Goal: Obtain resource: Download file/media

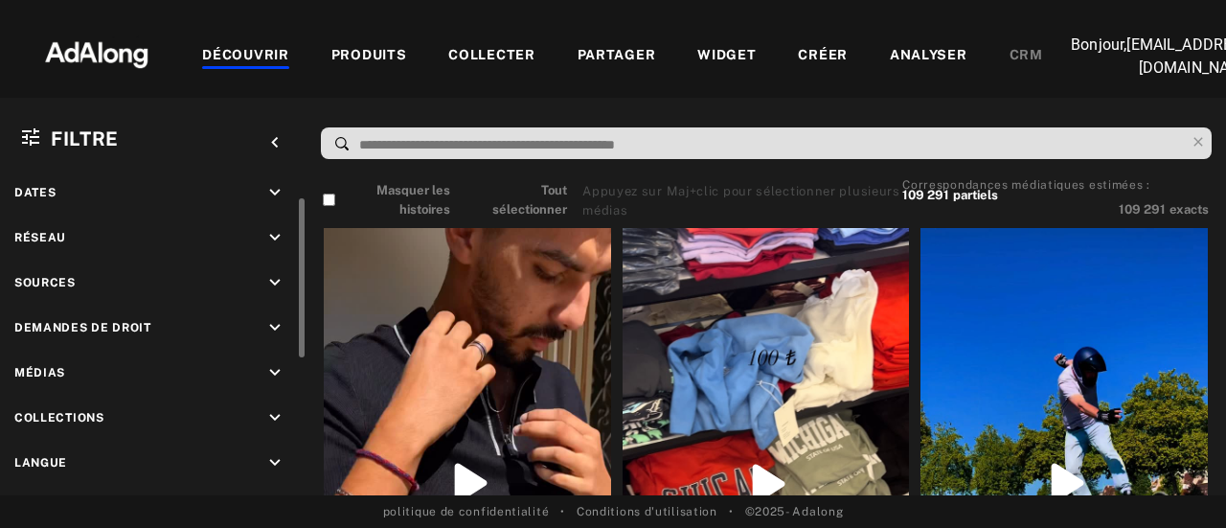
scroll to position [29, 0]
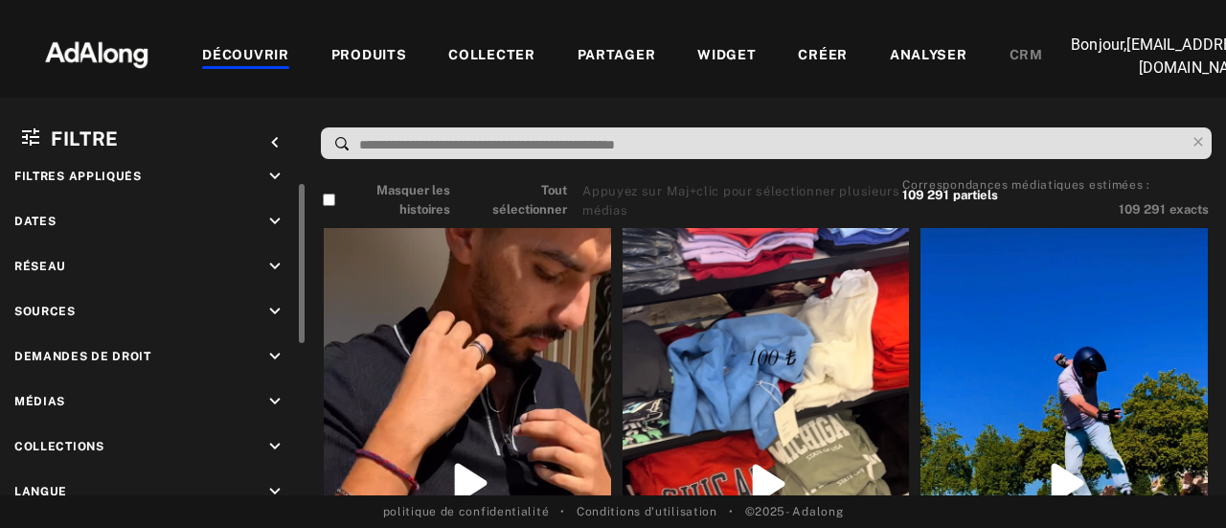
click at [192, 351] on div "Demandes de droit keyboard_arrow_down" at bounding box center [153, 359] width 278 height 26
click at [269, 352] on icon "keyboard_arrow_down" at bounding box center [274, 356] width 21 height 21
click at [37, 405] on rect at bounding box center [35, 401] width 12 height 12
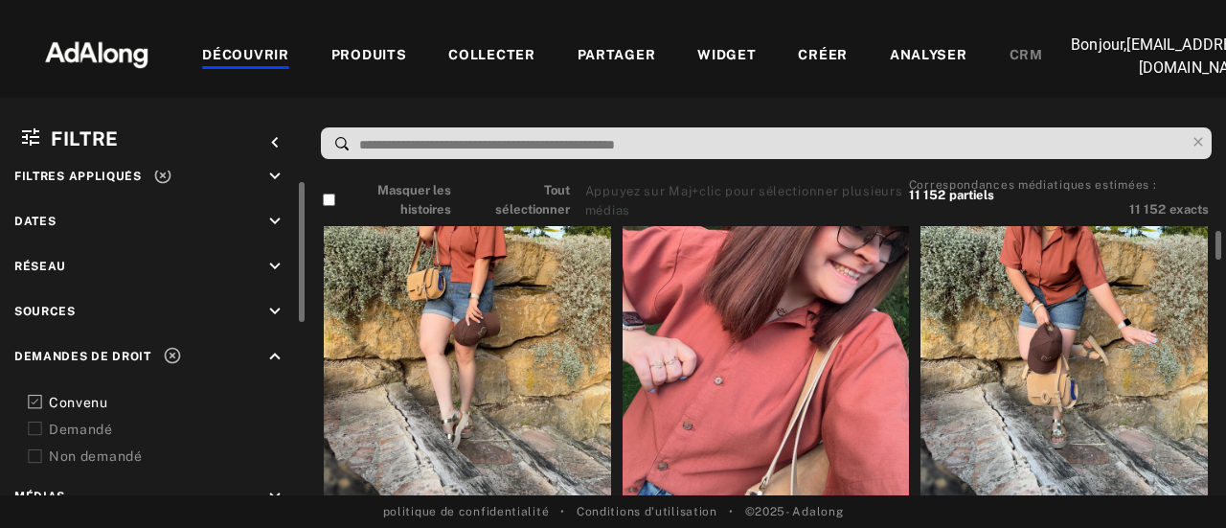
scroll to position [192, 0]
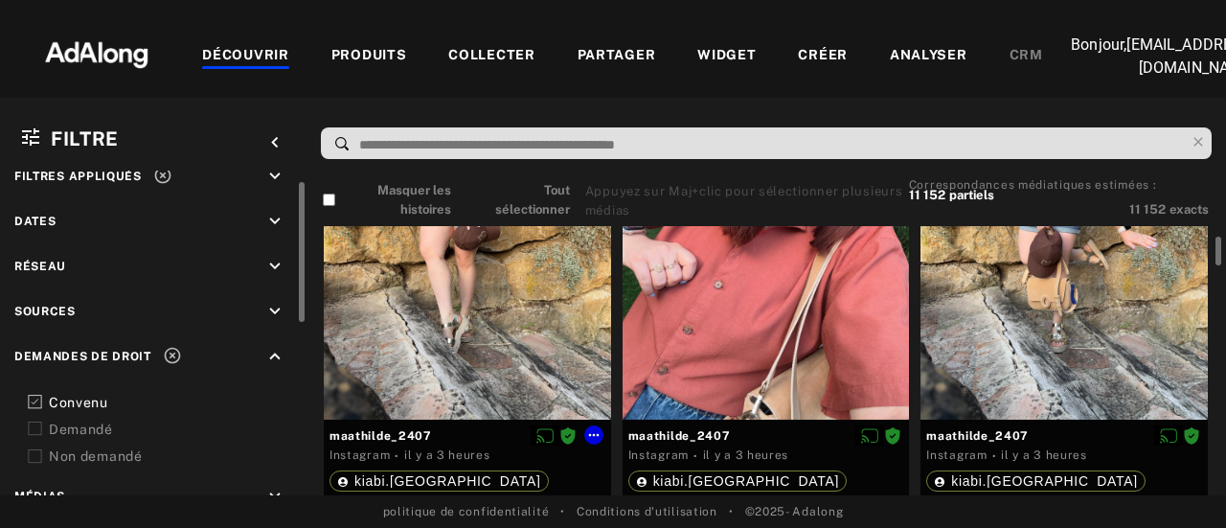
click at [437, 329] on div at bounding box center [467, 227] width 287 height 383
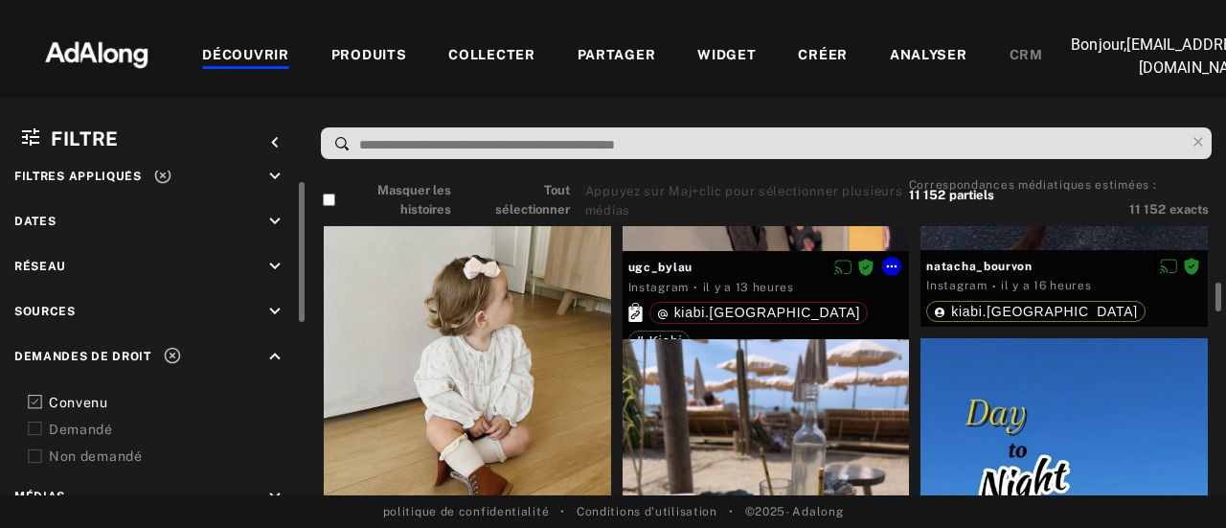
scroll to position [1053, 0]
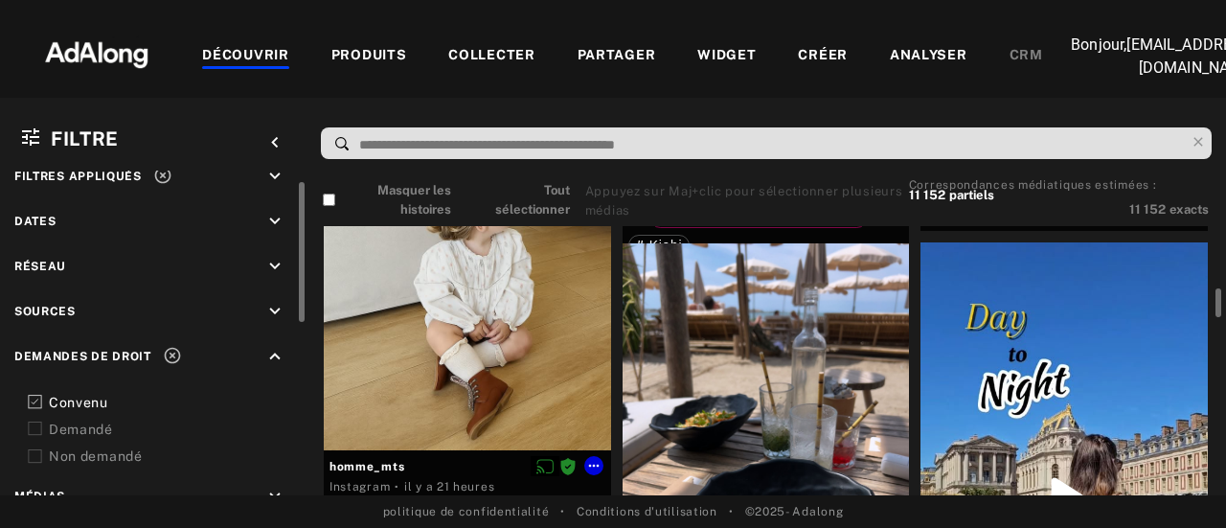
drag, startPoint x: 510, startPoint y: 345, endPoint x: 410, endPoint y: 338, distance: 100.8
click at [410, 338] on div at bounding box center [467, 283] width 287 height 334
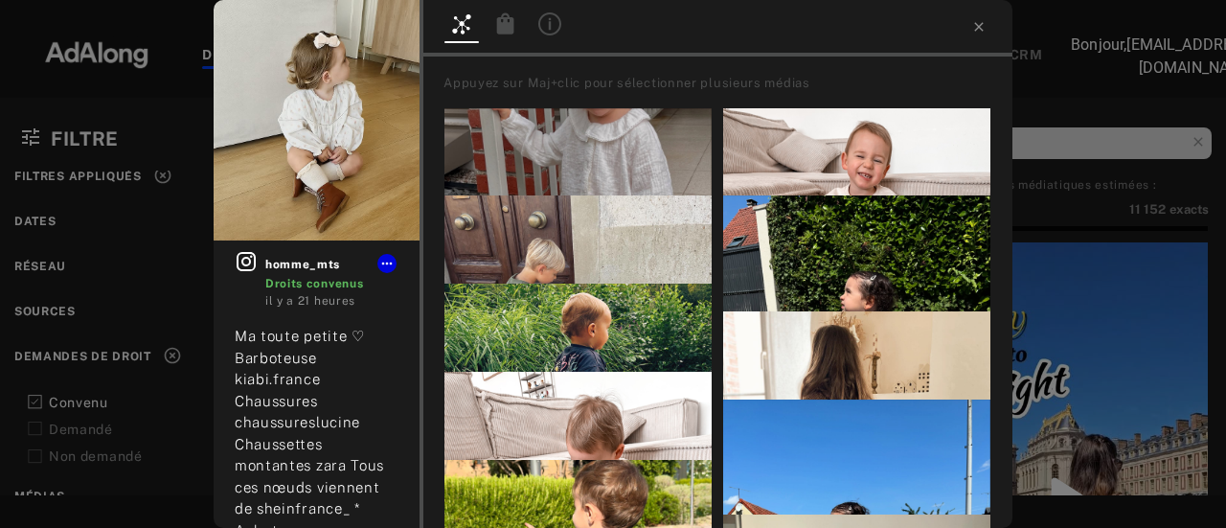
drag, startPoint x: 410, startPoint y: 338, endPoint x: 314, endPoint y: 187, distance: 179.1
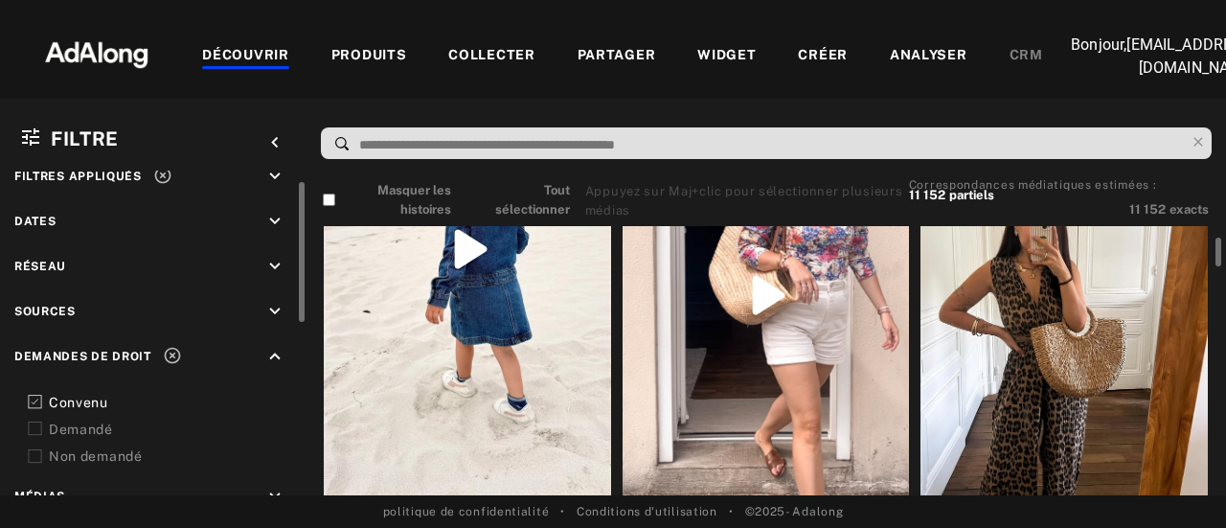
scroll to position [5363, 0]
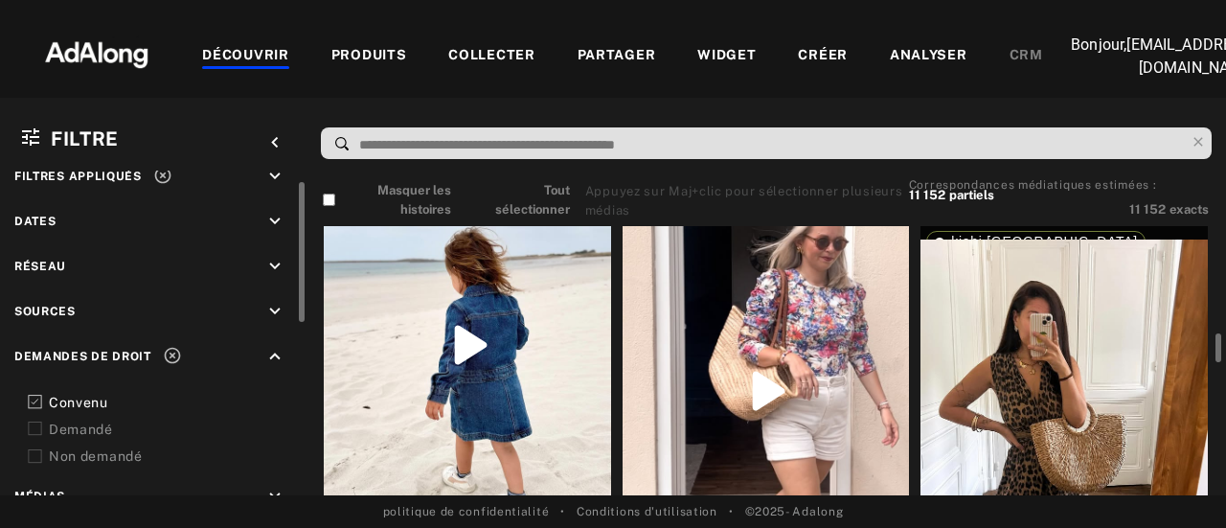
click at [557, 323] on div at bounding box center [467, 345] width 287 height 510
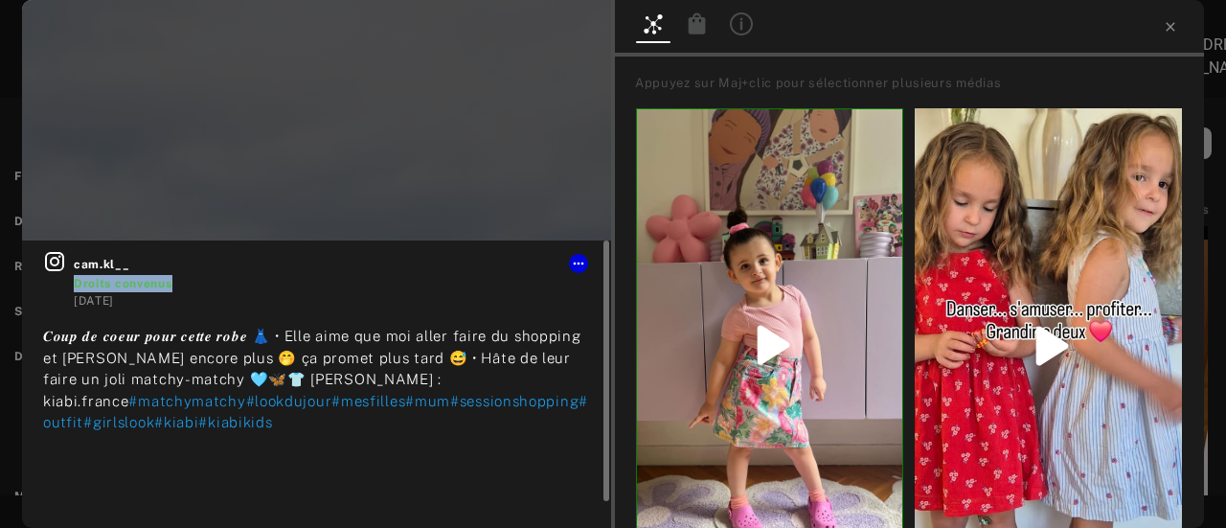
click at [581, 273] on div "cam.kl__ Droits convenus" at bounding box center [332, 271] width 516 height 42
click at [578, 259] on icon at bounding box center [578, 263] width 15 height 15
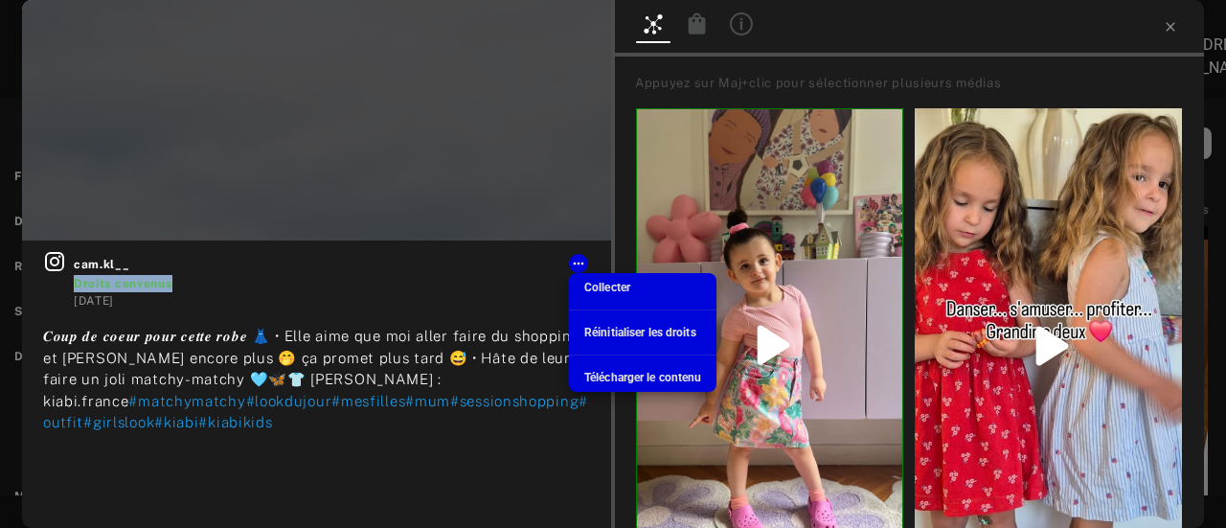
click at [613, 286] on font "Collecter" at bounding box center [607, 287] width 46 height 13
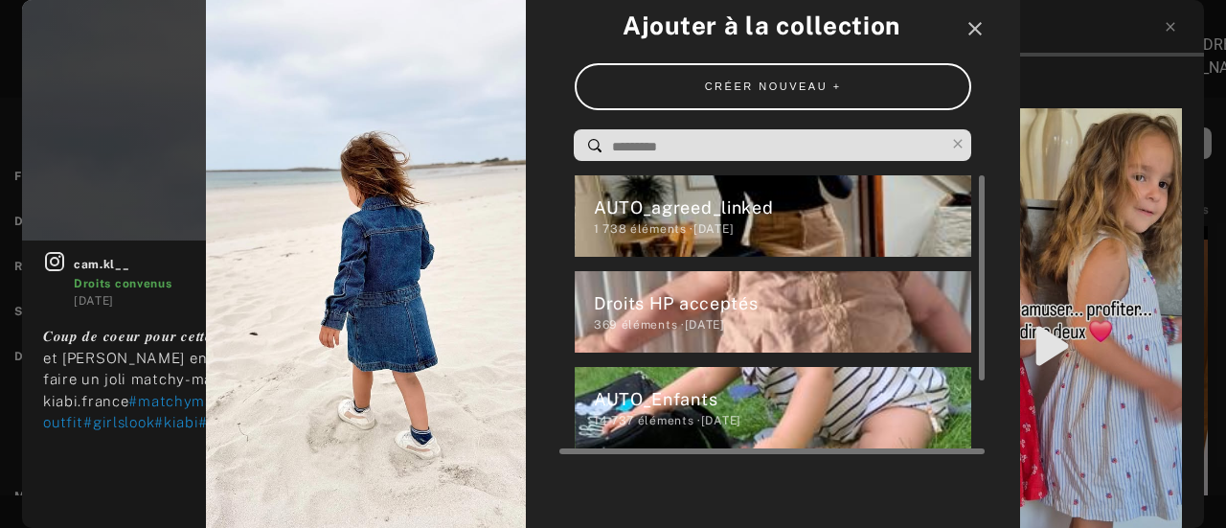
click at [657, 229] on font "éléments ·" at bounding box center [661, 228] width 63 height 13
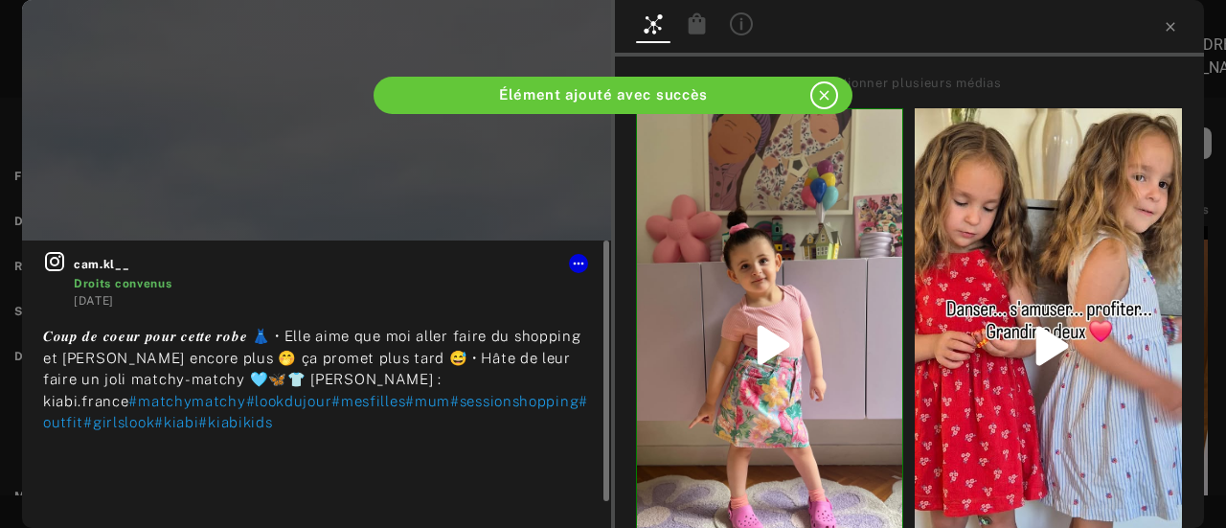
click at [587, 268] on div at bounding box center [578, 263] width 19 height 19
click at [585, 268] on icon at bounding box center [578, 263] width 15 height 15
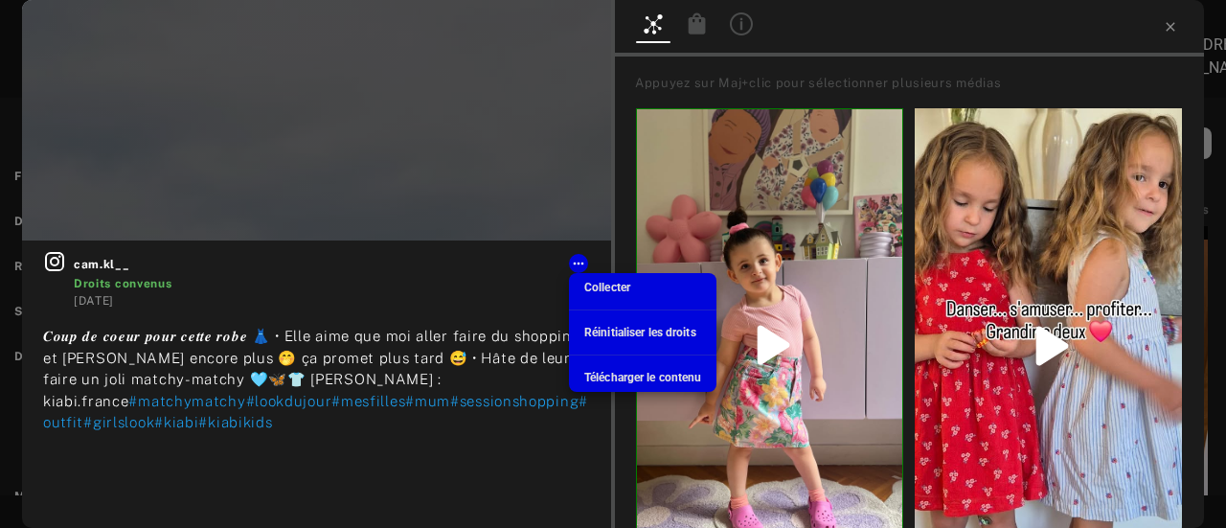
click at [649, 383] on font "Télécharger le contenu" at bounding box center [642, 377] width 117 height 13
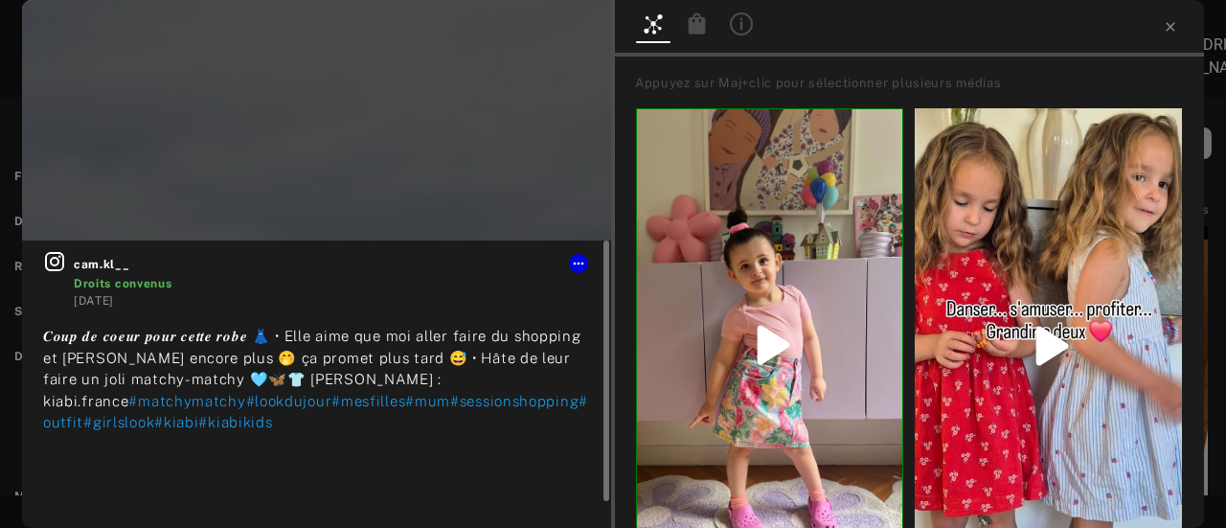
scroll to position [29, 0]
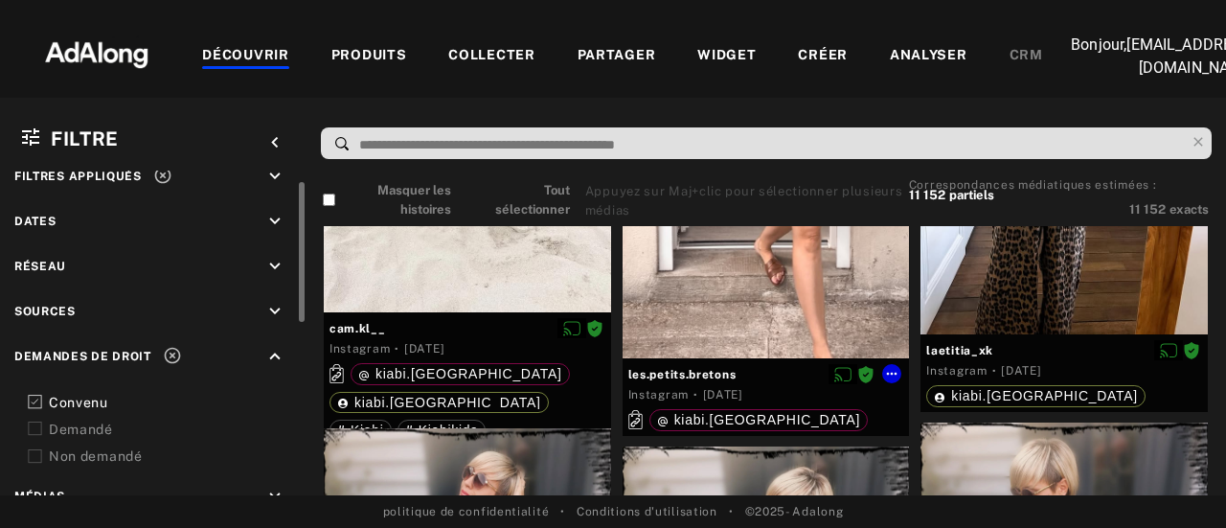
scroll to position [5458, 0]
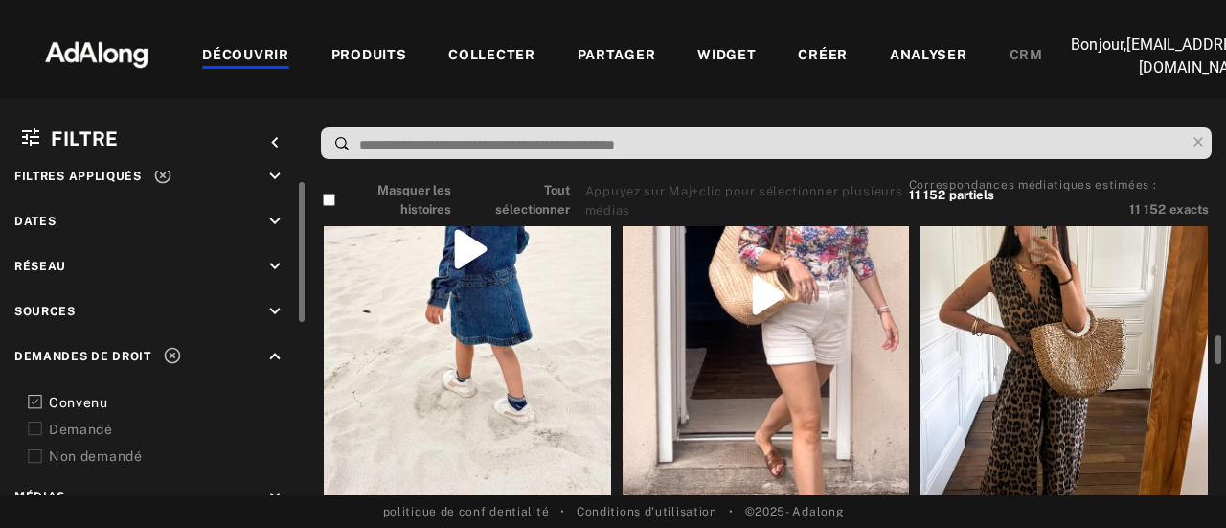
click at [433, 295] on div at bounding box center [467, 249] width 287 height 510
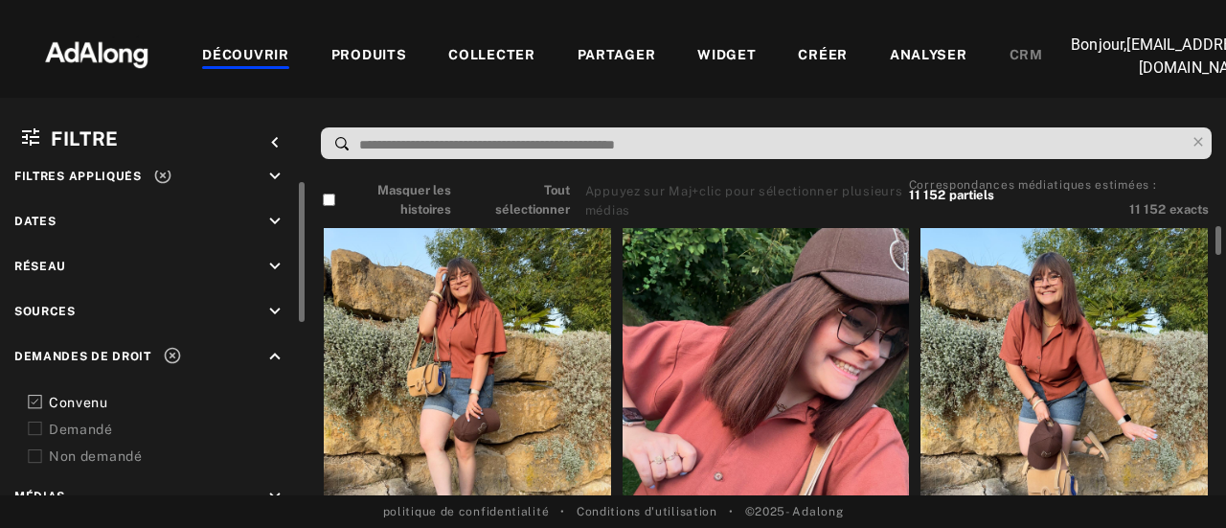
click at [483, 384] on div at bounding box center [467, 419] width 287 height 383
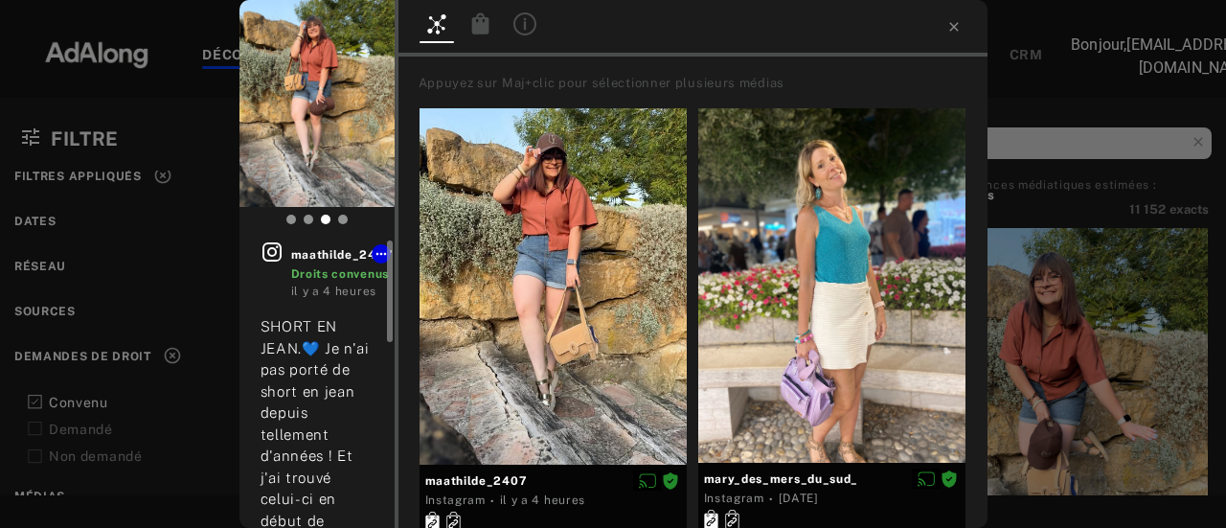
click at [270, 257] on icon at bounding box center [271, 251] width 23 height 23
